Goal: Information Seeking & Learning: Learn about a topic

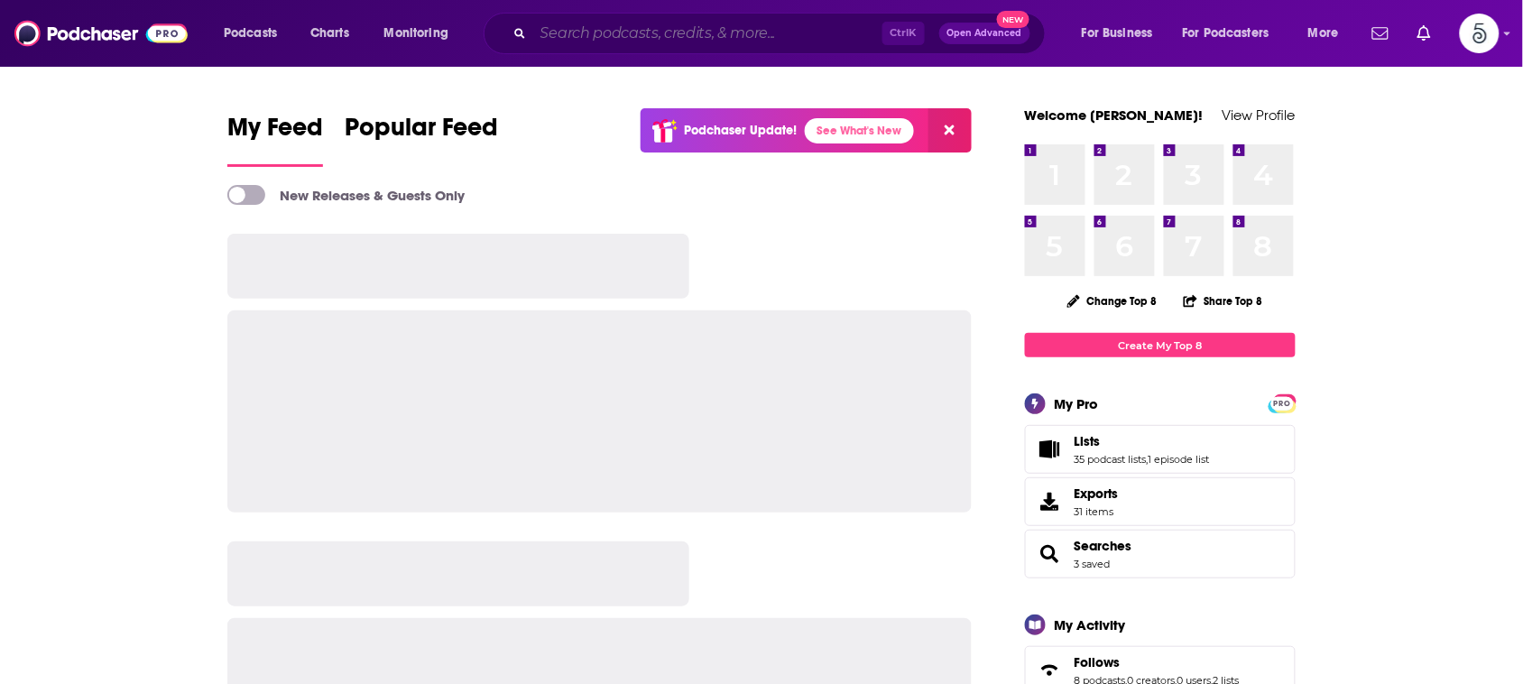
click at [735, 30] on input "Search podcasts, credits, & more..." at bounding box center [707, 33] width 349 height 29
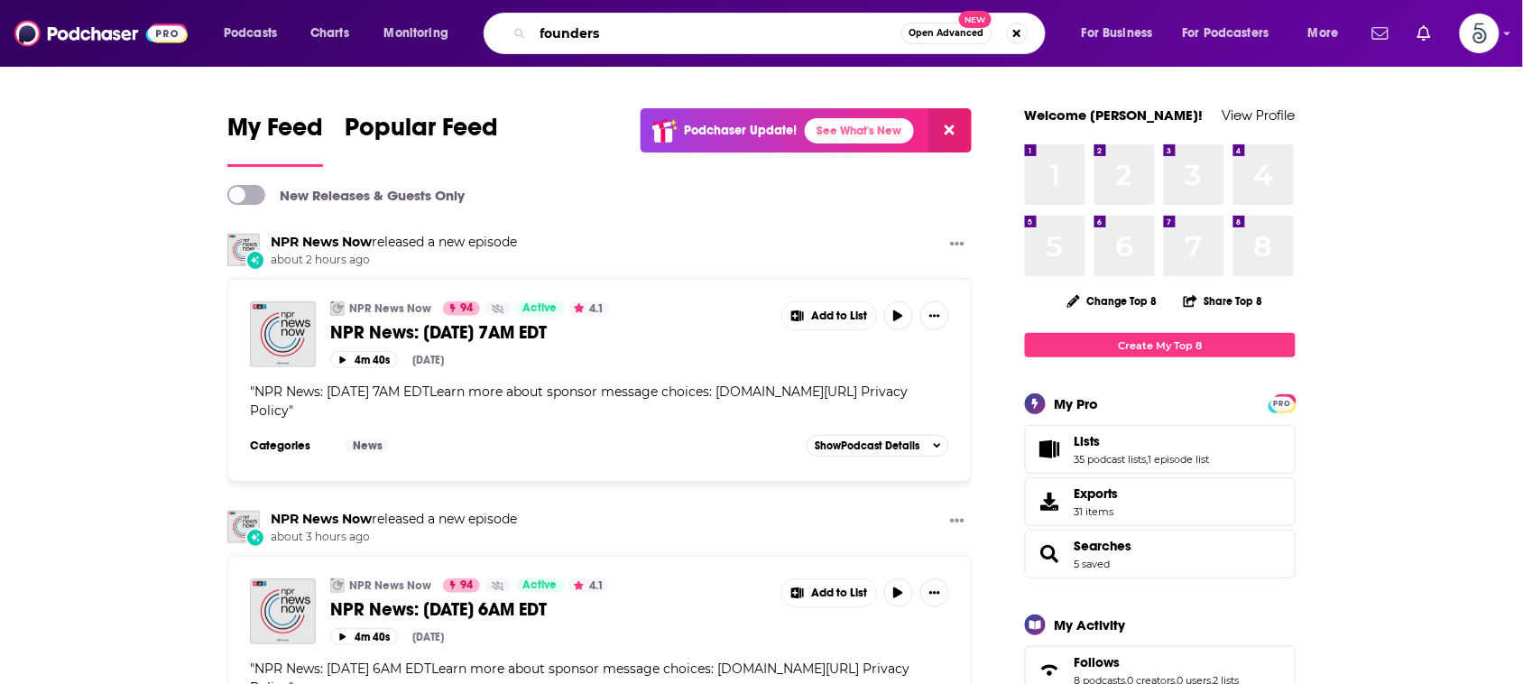
type input "founders"
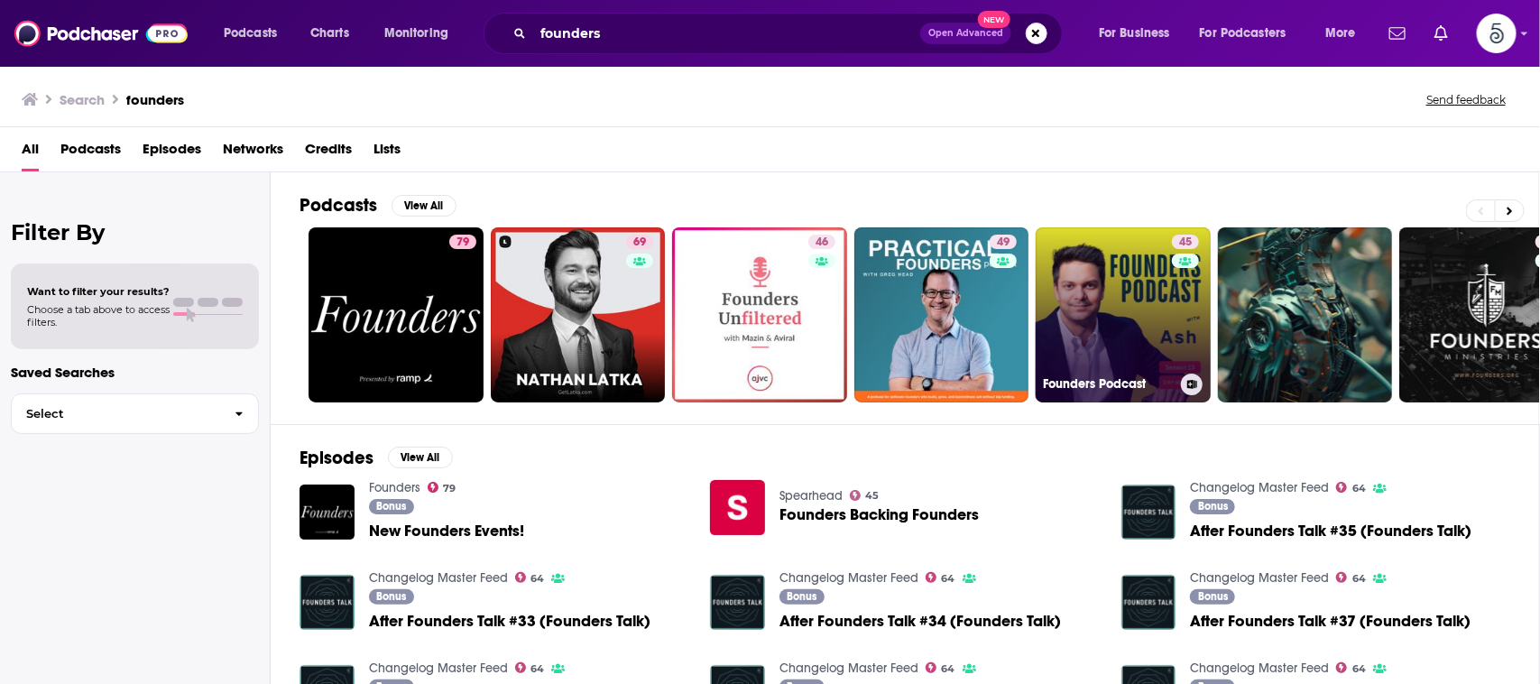
click at [1078, 286] on link "45 Founders Podcast" at bounding box center [1123, 314] width 175 height 175
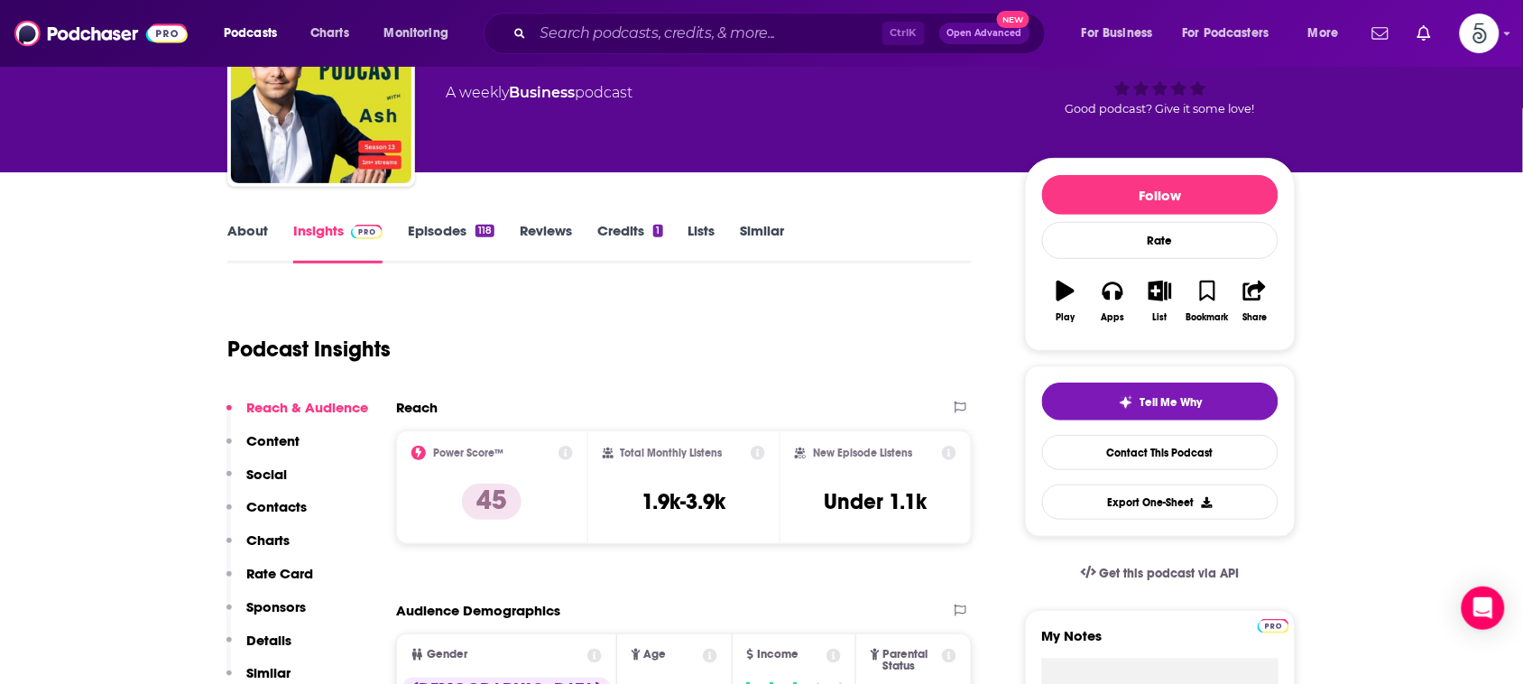
scroll to position [144, 0]
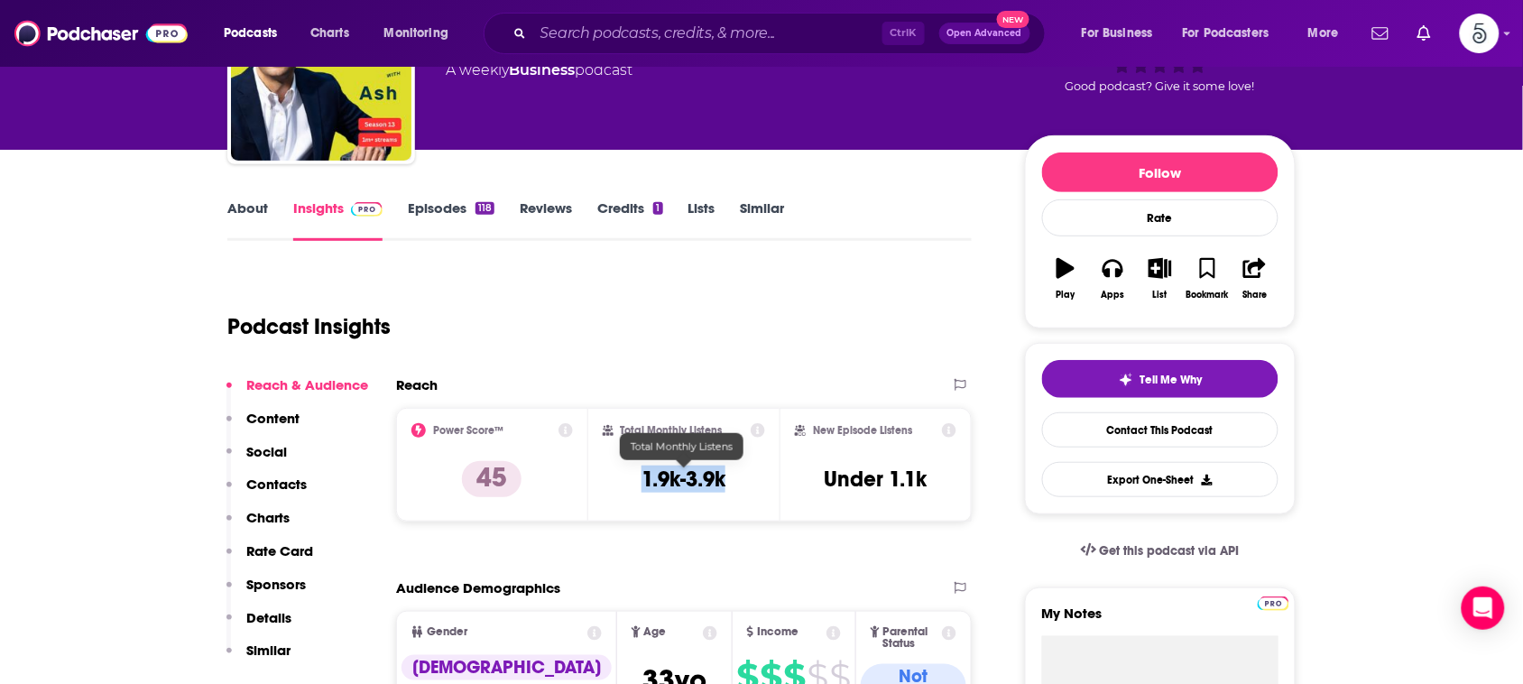
drag, startPoint x: 754, startPoint y: 470, endPoint x: 641, endPoint y: 472, distance: 113.7
click at [641, 472] on div "Total Monthly Listens 1.9k-3.9k" at bounding box center [684, 464] width 163 height 83
copy h3 "1.9k-3.9k"
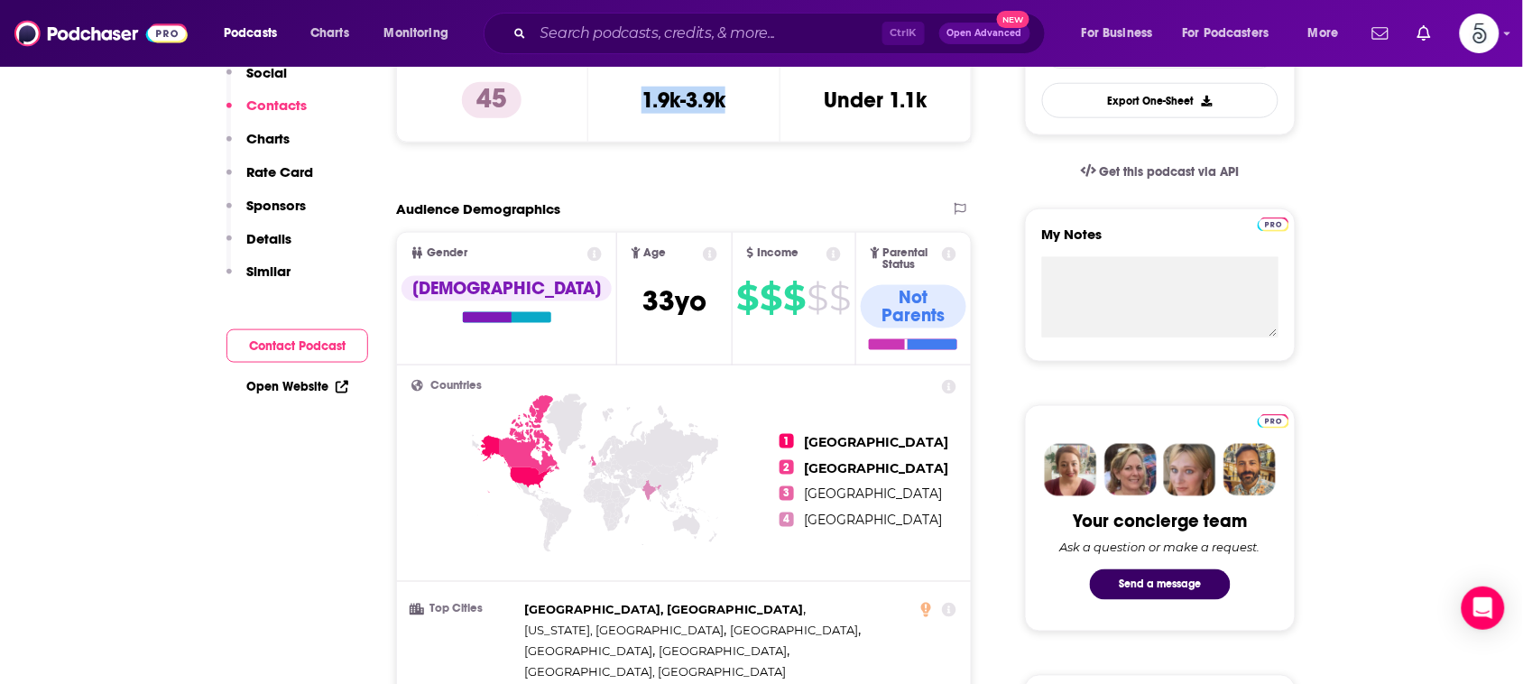
scroll to position [115, 0]
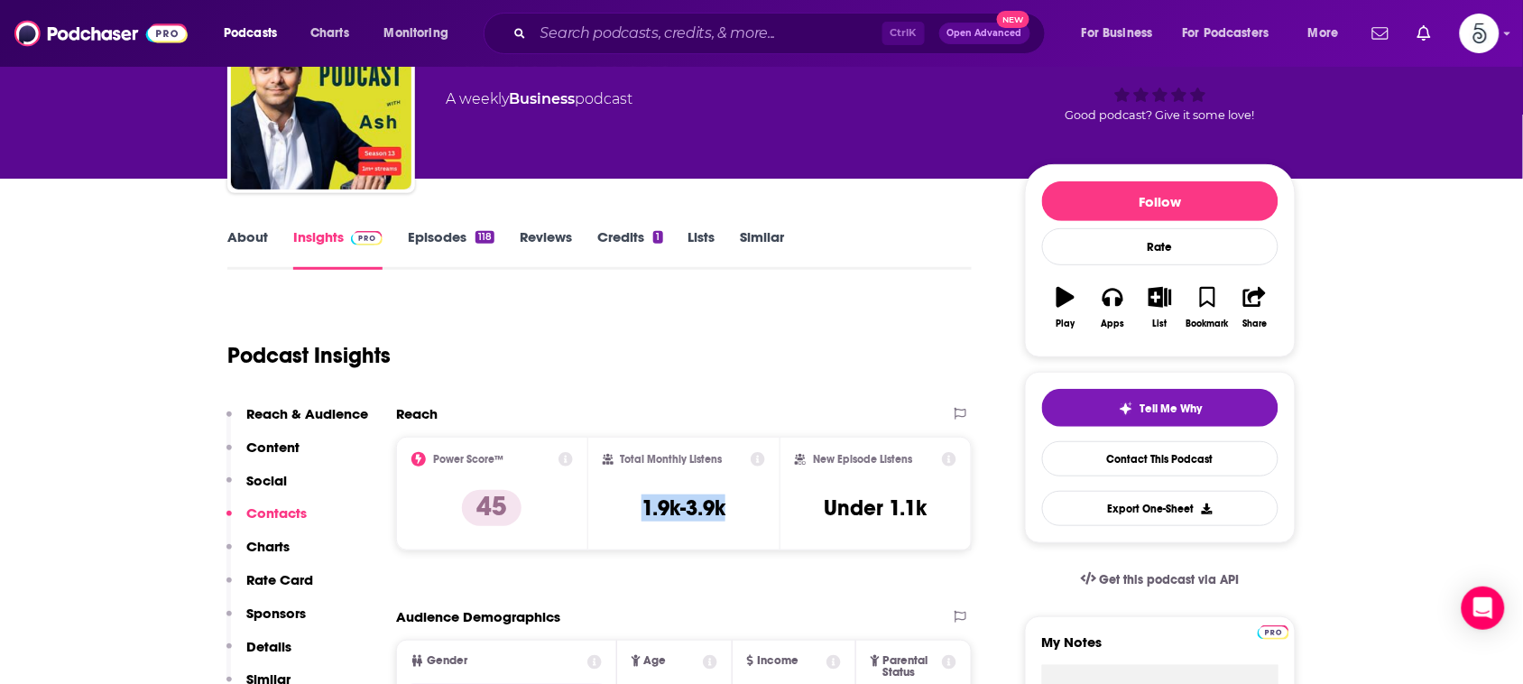
click at [236, 232] on link "About" at bounding box center [247, 249] width 41 height 42
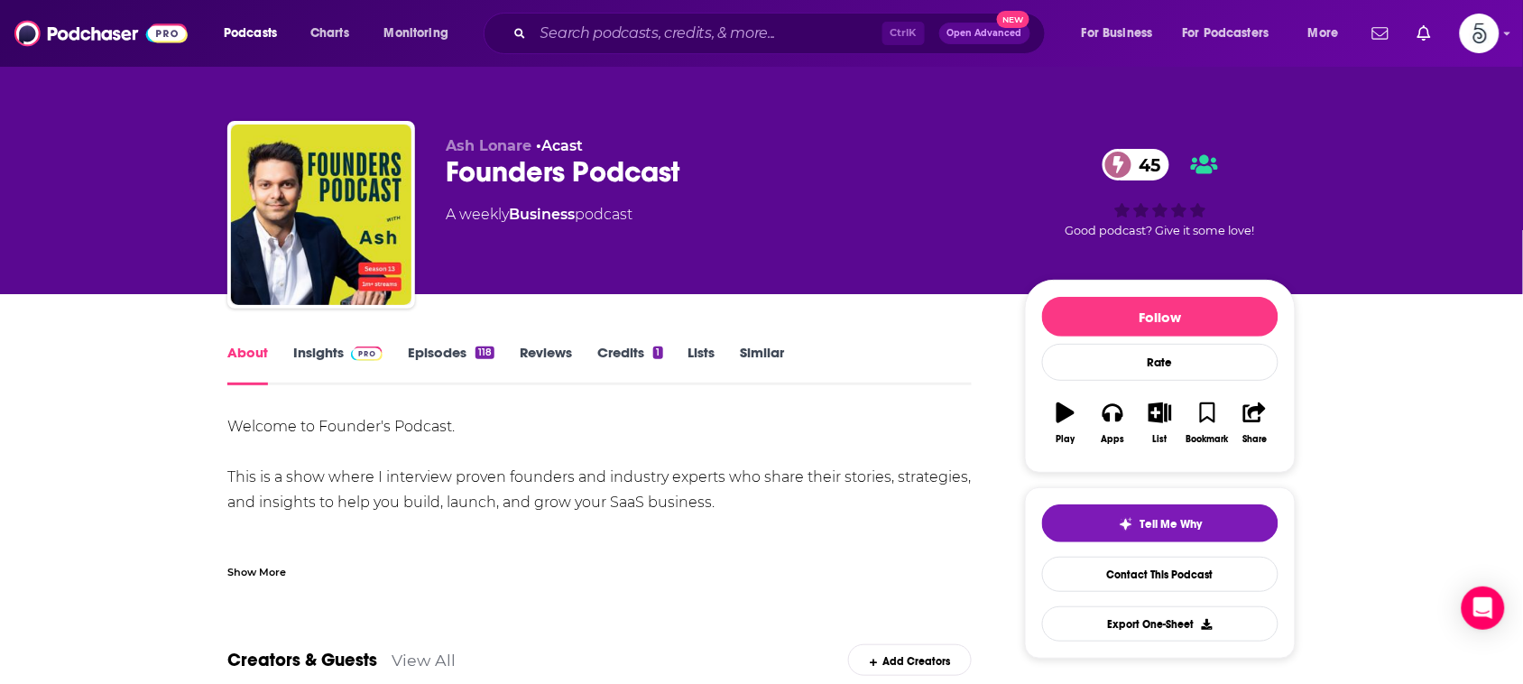
click at [263, 573] on div "Show More" at bounding box center [256, 570] width 59 height 17
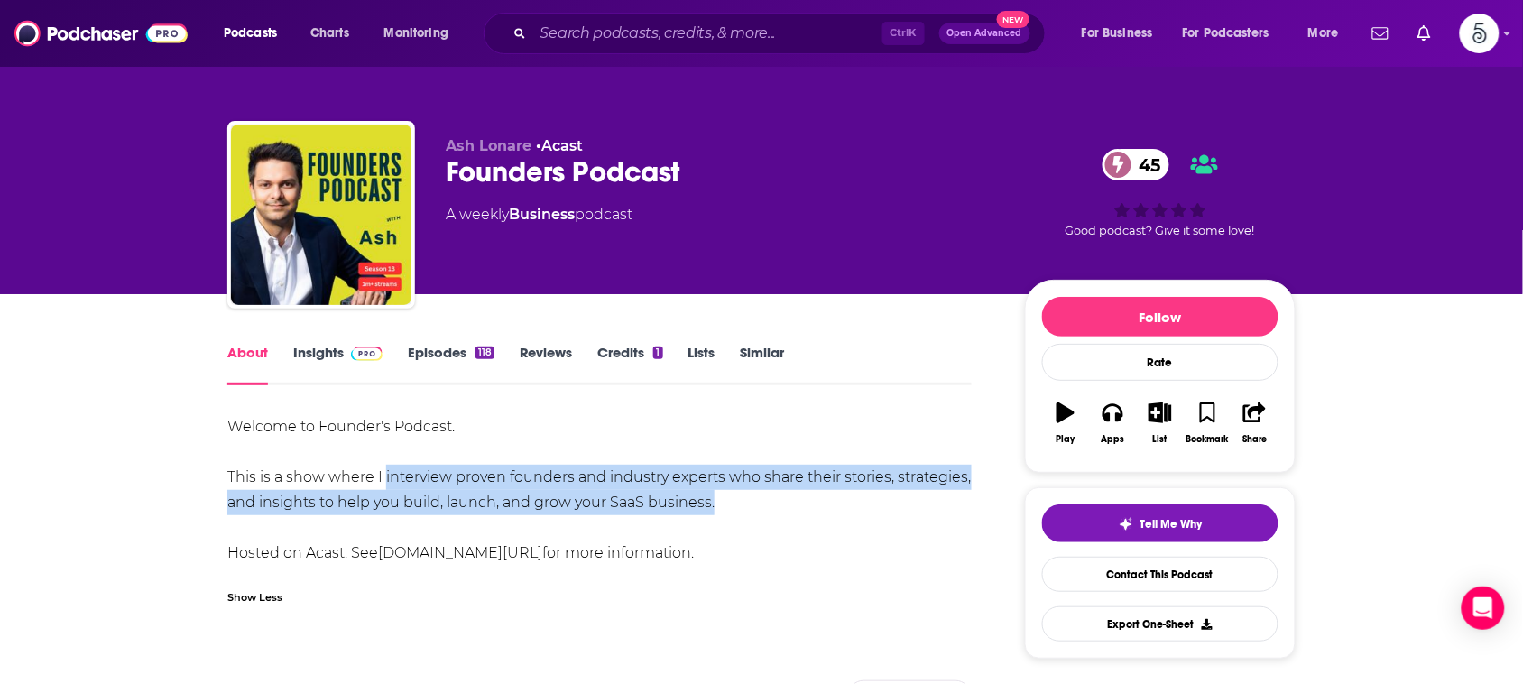
drag, startPoint x: 382, startPoint y: 478, endPoint x: 706, endPoint y: 507, distance: 326.1
click at [706, 507] on div "Welcome to Founder's Podcast. This is a show where I interview proven founders …" at bounding box center [599, 490] width 744 height 152
copy div "interview proven founders and industry experts who share their stories, strateg…"
